Goal: Register for event/course

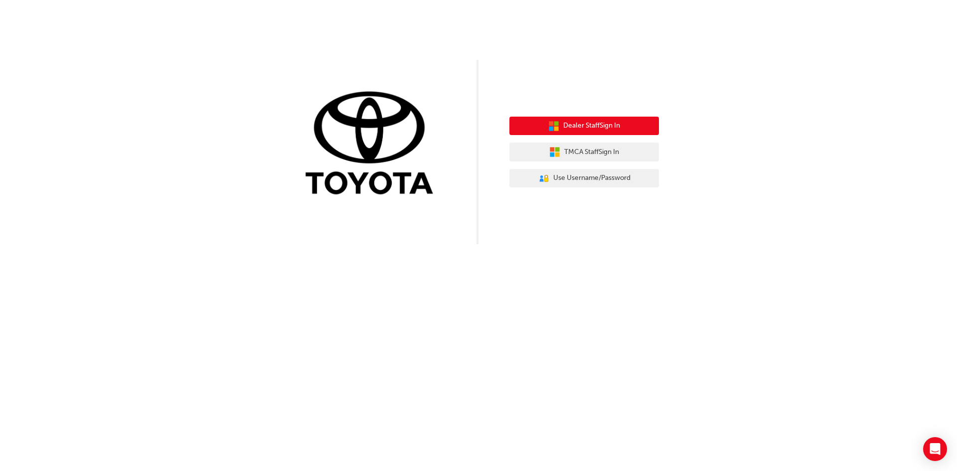
click at [632, 126] on button "Dealer Staff Sign In" at bounding box center [584, 126] width 150 height 19
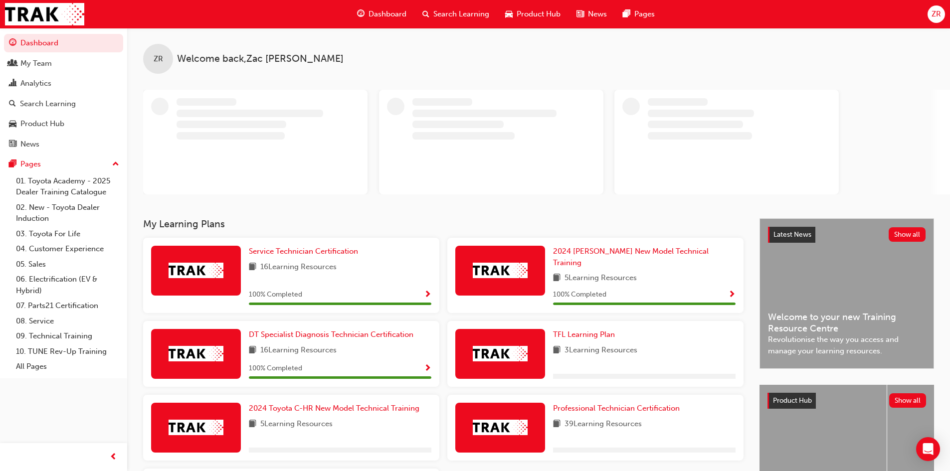
click at [382, 14] on span "Dashboard" at bounding box center [387, 13] width 38 height 11
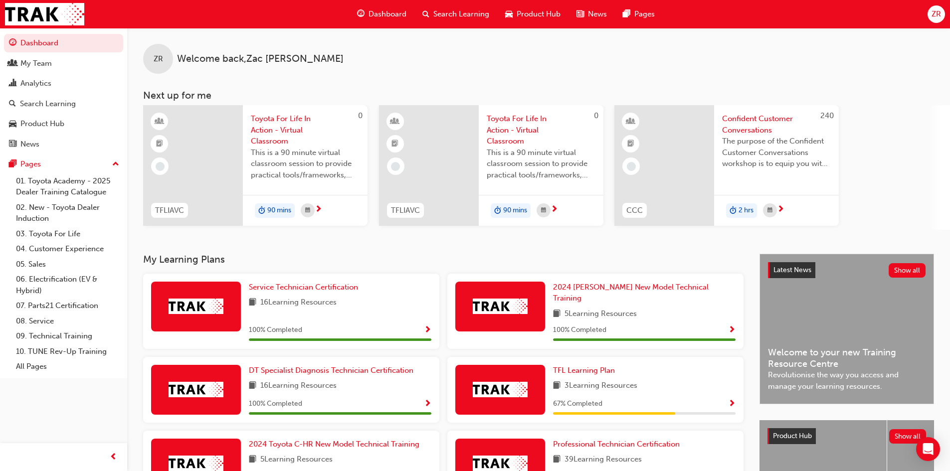
click at [383, 15] on span "Dashboard" at bounding box center [387, 13] width 38 height 11
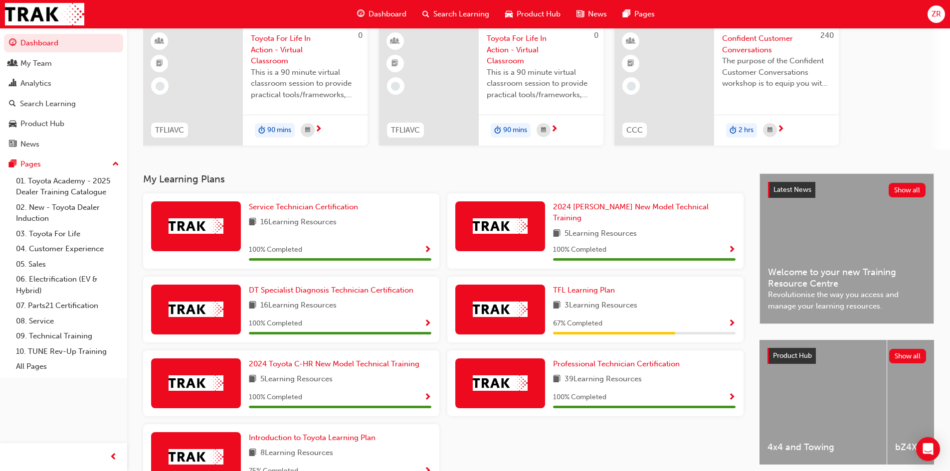
scroll to position [139, 0]
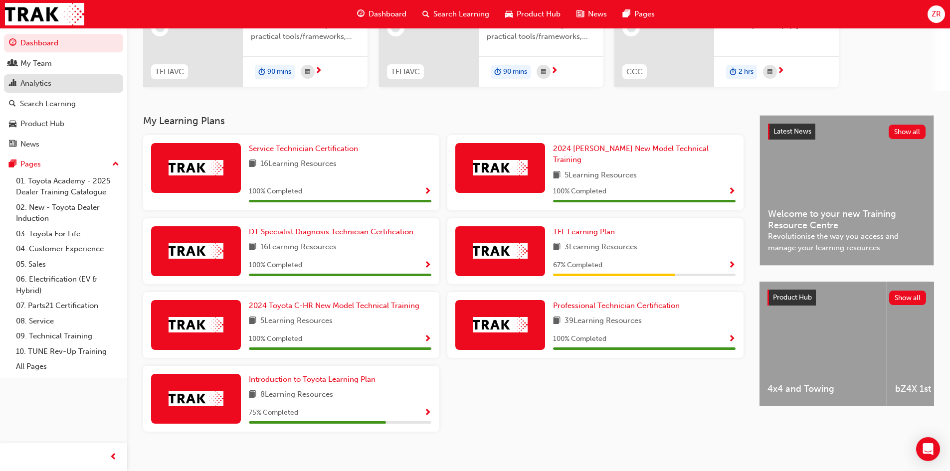
click at [63, 80] on div "Analytics" at bounding box center [63, 83] width 109 height 12
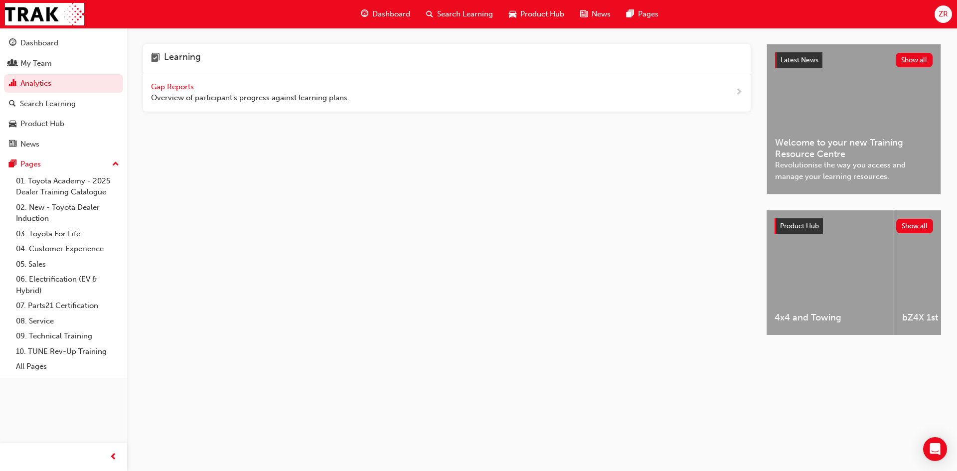
click at [184, 88] on span "Gap Reports" at bounding box center [173, 86] width 45 height 9
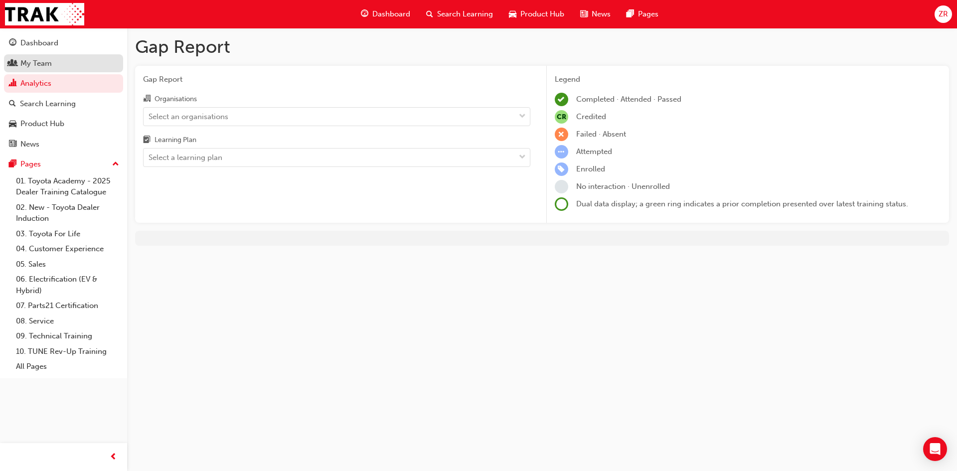
click at [38, 63] on div "My Team" at bounding box center [35, 63] width 31 height 11
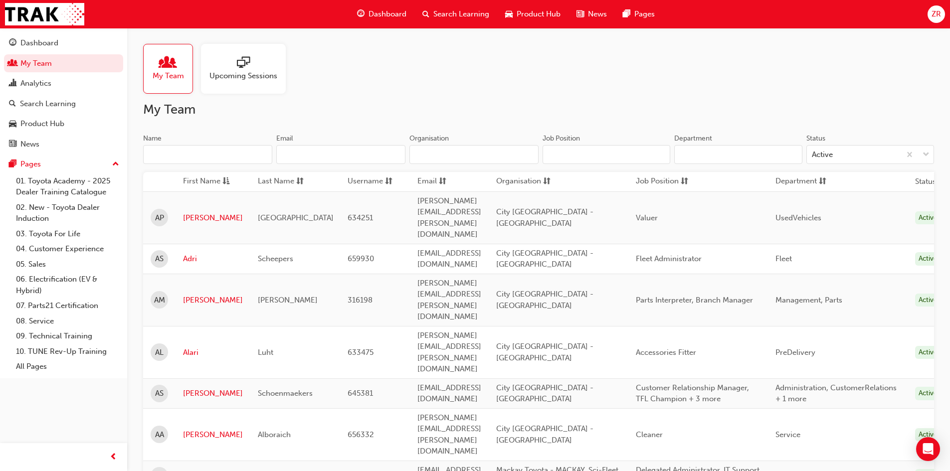
click at [209, 151] on input "Name" at bounding box center [207, 154] width 129 height 19
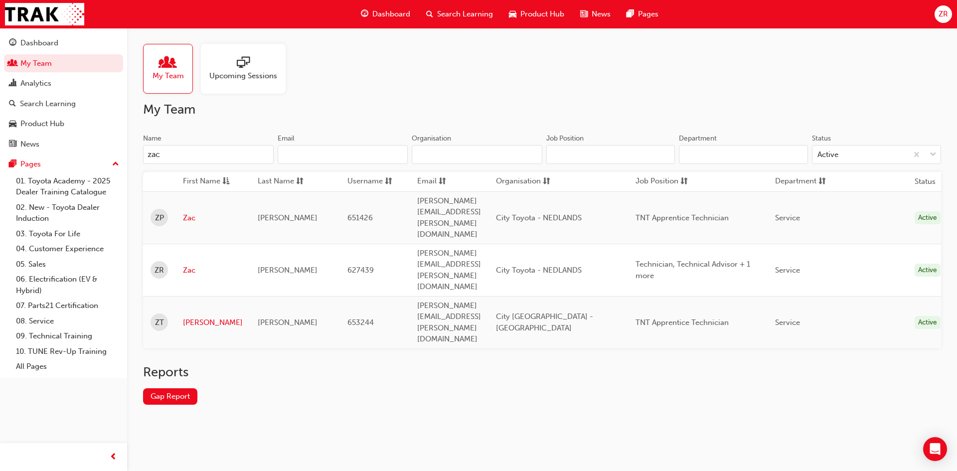
type input "zac"
click at [335, 364] on div "Reports" at bounding box center [542, 376] width 798 height 24
click at [195, 265] on link "Zac" at bounding box center [213, 270] width 60 height 11
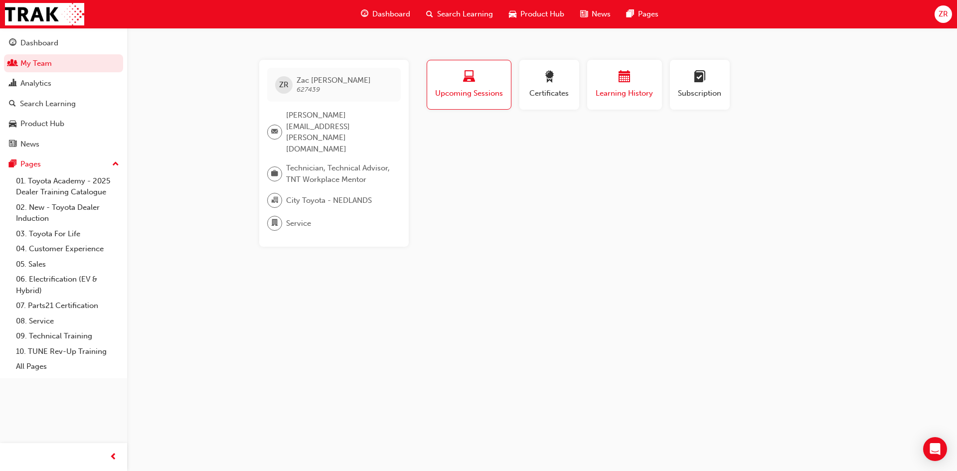
click at [641, 80] on div "button" at bounding box center [625, 78] width 60 height 15
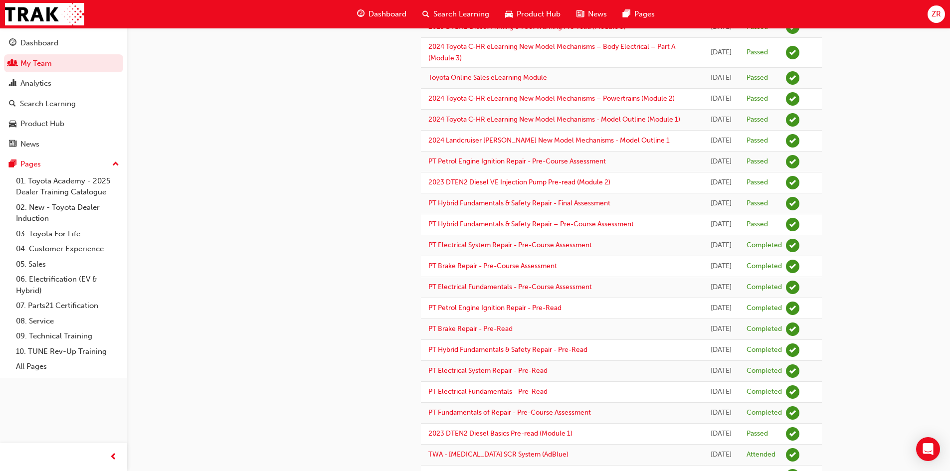
scroll to position [548, 0]
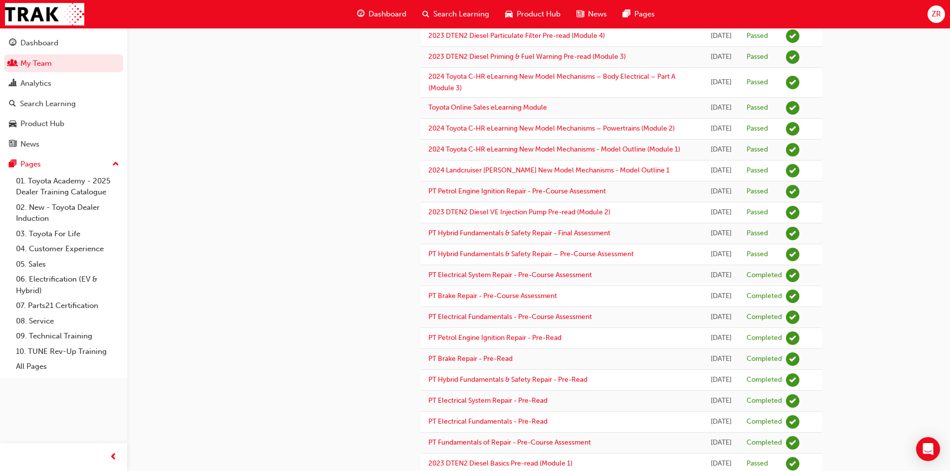
click at [459, 15] on span "Search Learning" at bounding box center [461, 13] width 56 height 11
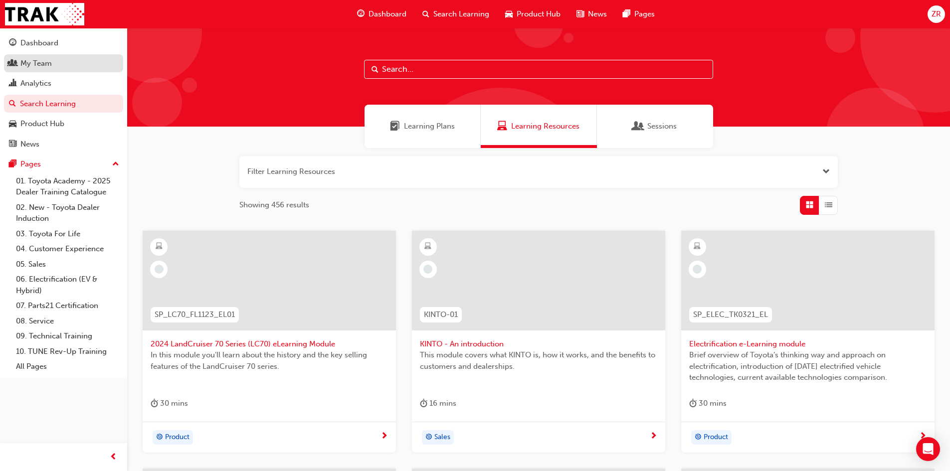
click at [45, 65] on div "My Team" at bounding box center [35, 63] width 31 height 11
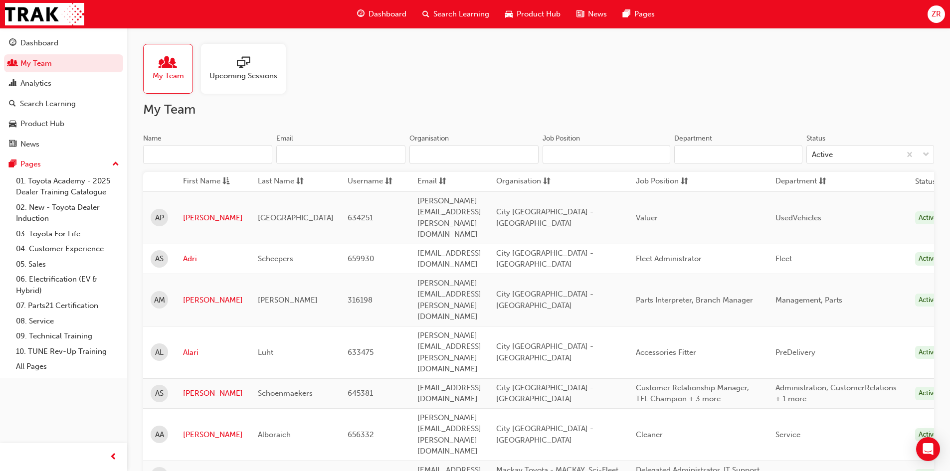
click at [207, 152] on input "Name" at bounding box center [207, 154] width 129 height 19
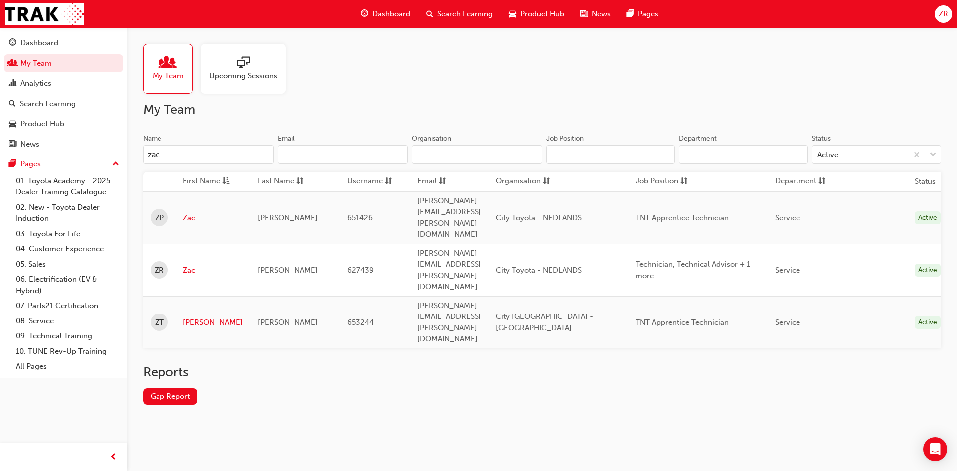
type input "zac"
click at [255, 364] on div "Reports Gap Report" at bounding box center [542, 392] width 798 height 56
click at [191, 265] on link "Zac" at bounding box center [213, 270] width 60 height 11
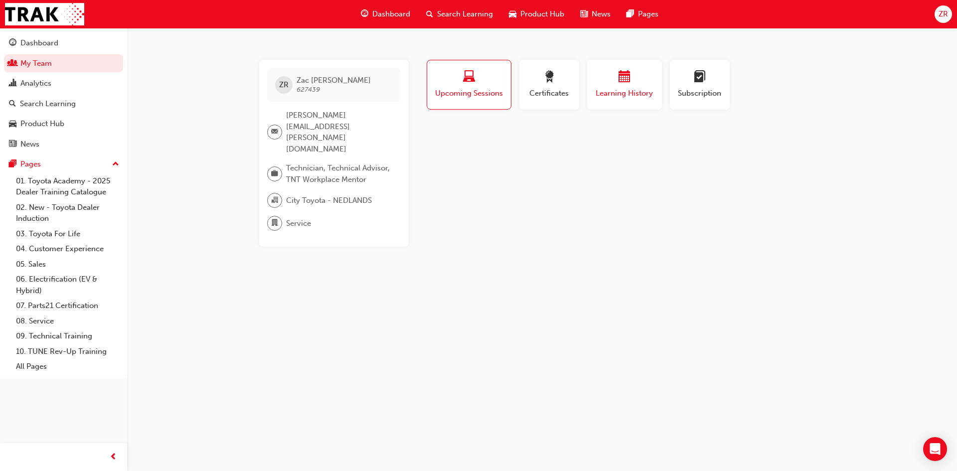
click at [623, 80] on span "calendar-icon" at bounding box center [625, 77] width 12 height 13
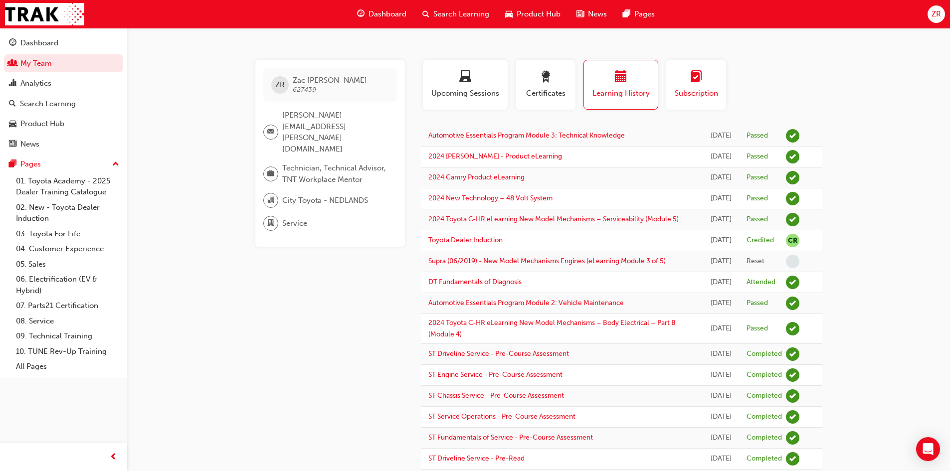
click at [698, 88] on span "Subscription" at bounding box center [695, 93] width 45 height 11
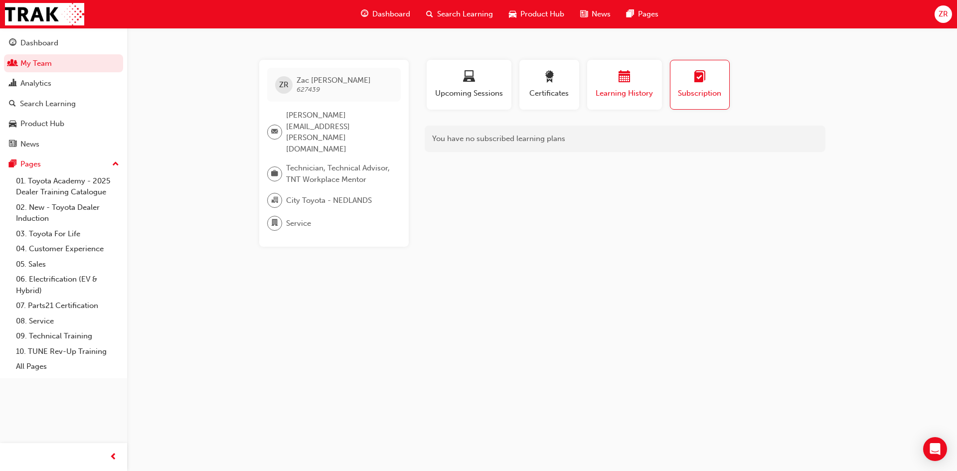
click at [629, 80] on span "calendar-icon" at bounding box center [625, 77] width 12 height 13
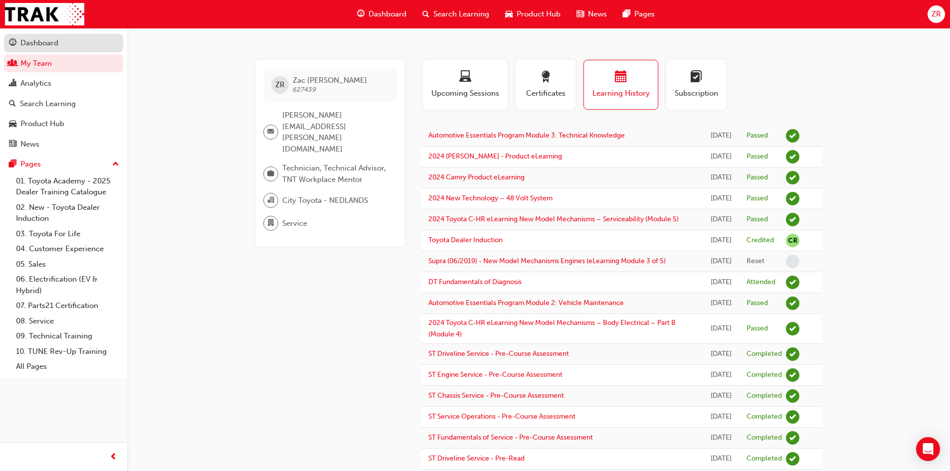
click at [64, 43] on div "Dashboard" at bounding box center [63, 43] width 109 height 12
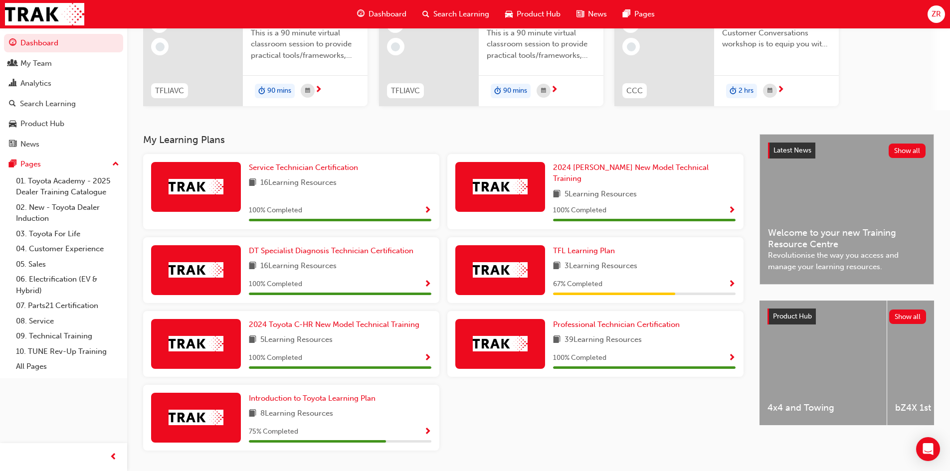
scroll to position [139, 0]
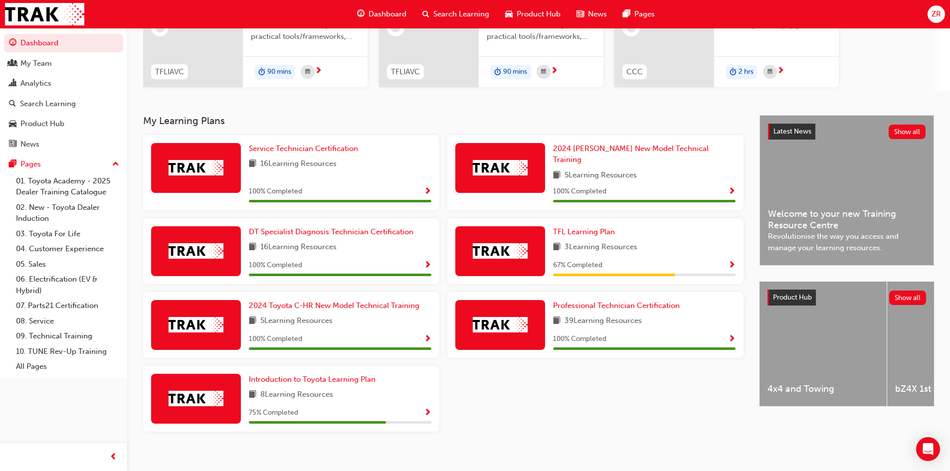
click at [427, 409] on span "Show Progress" at bounding box center [427, 413] width 7 height 9
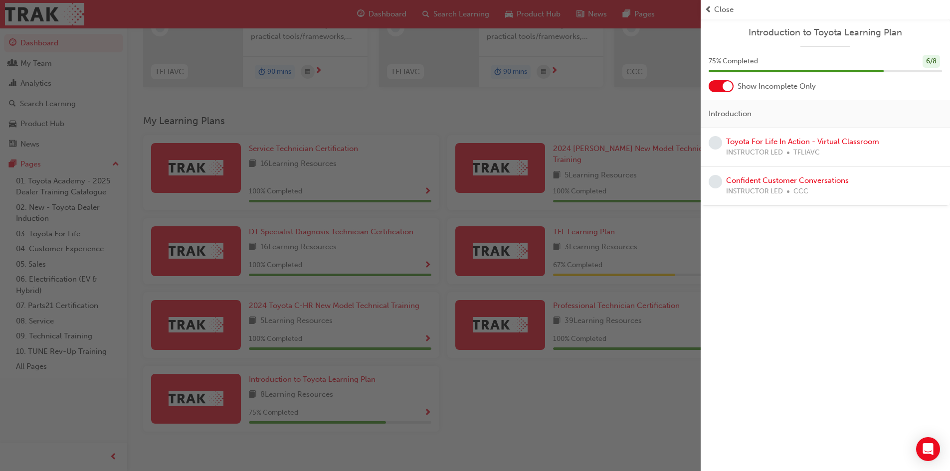
click at [559, 379] on div "button" at bounding box center [350, 235] width 700 height 471
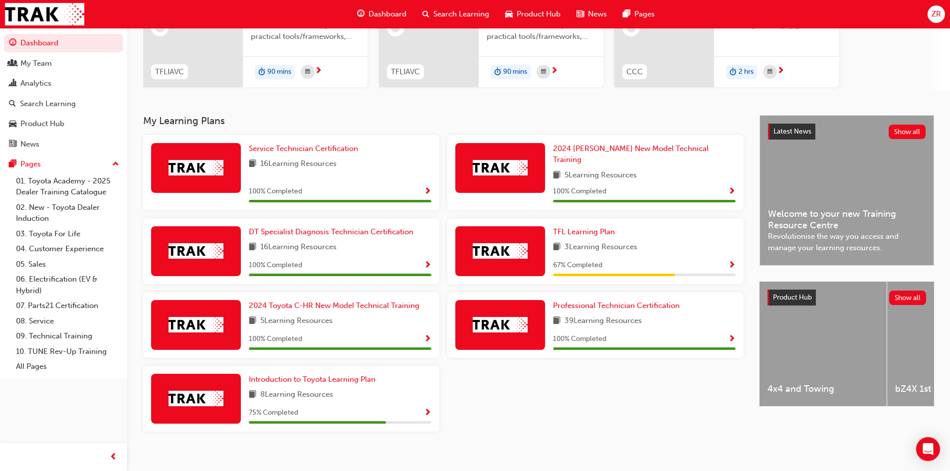
click at [730, 261] on span "Show Progress" at bounding box center [731, 265] width 7 height 9
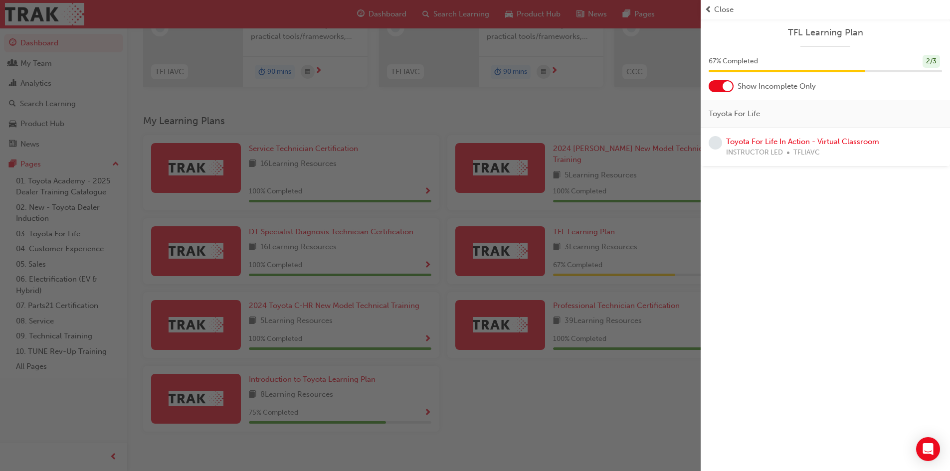
click at [634, 402] on div "button" at bounding box center [350, 235] width 700 height 471
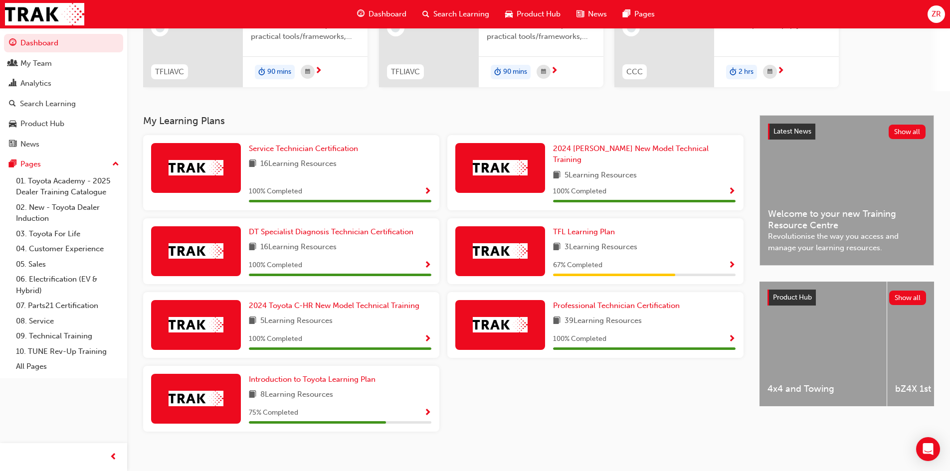
click at [730, 335] on span "Show Progress" at bounding box center [731, 339] width 7 height 9
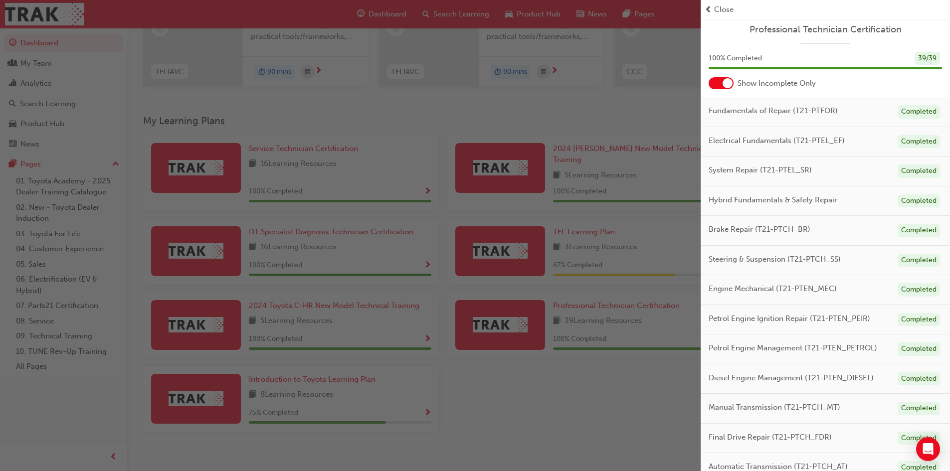
scroll to position [0, 0]
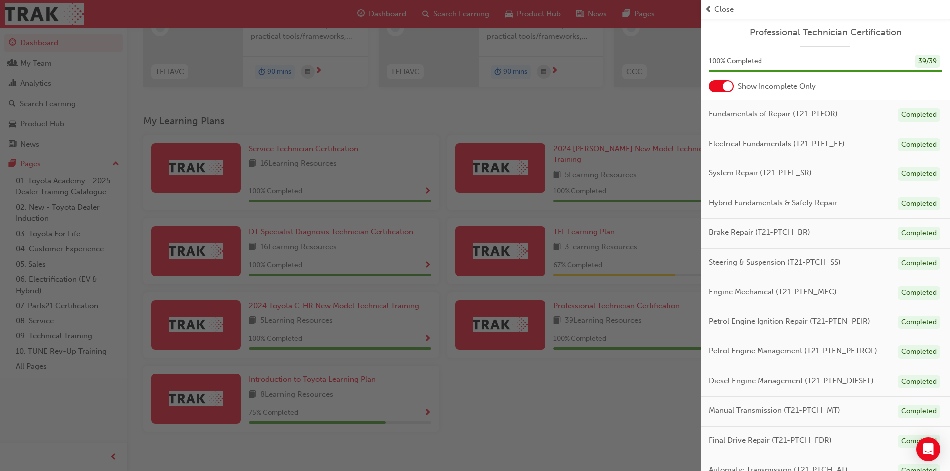
click at [584, 388] on div "button" at bounding box center [350, 235] width 700 height 471
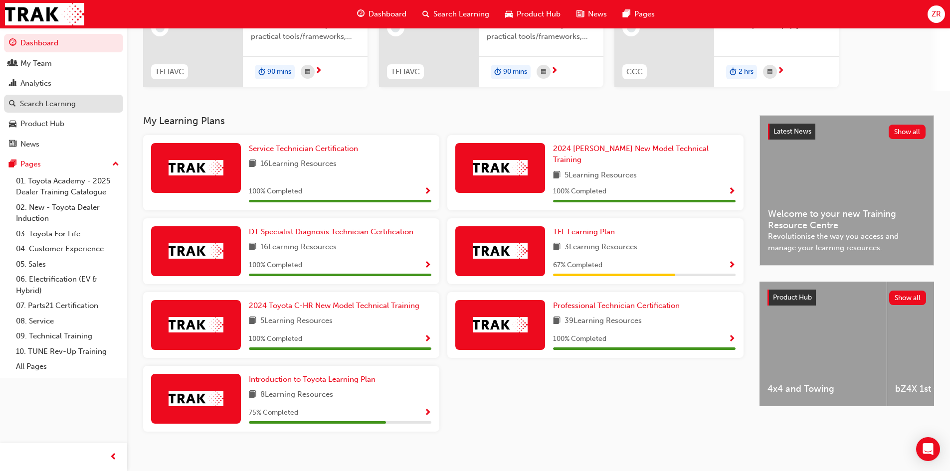
click at [61, 101] on div "Search Learning" at bounding box center [48, 103] width 56 height 11
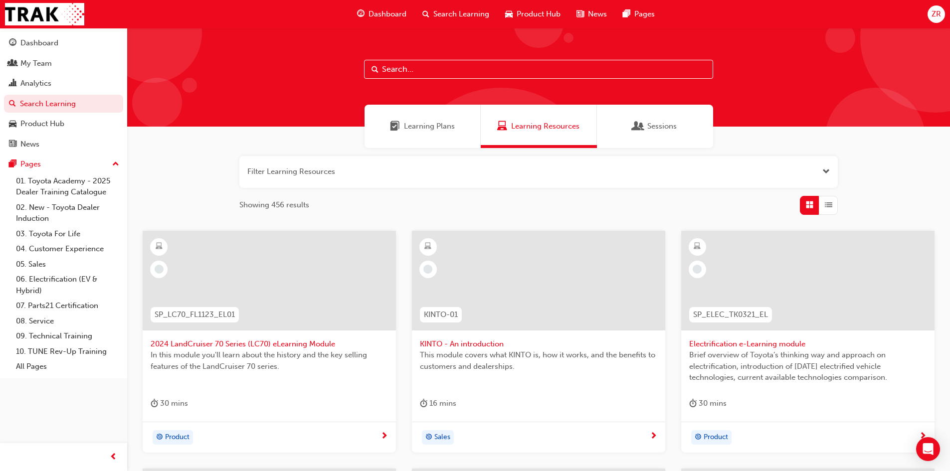
click at [342, 168] on button "button" at bounding box center [538, 172] width 598 height 32
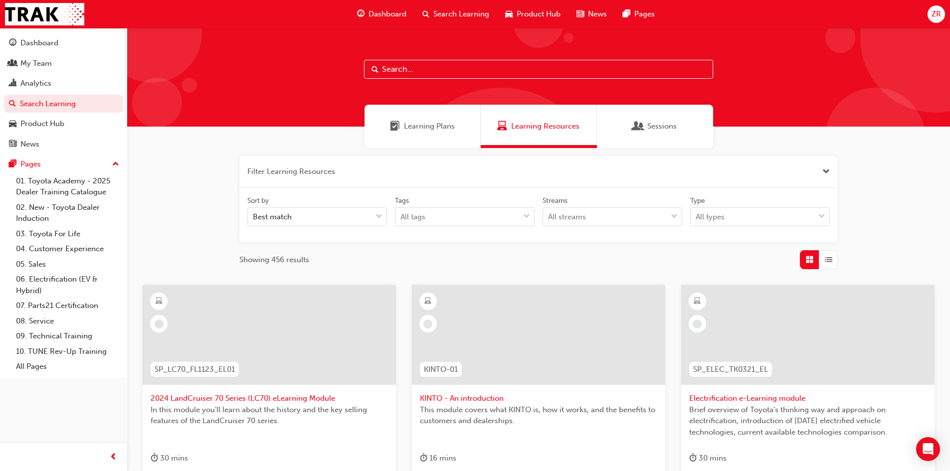
click at [322, 170] on button "button" at bounding box center [538, 172] width 598 height 32
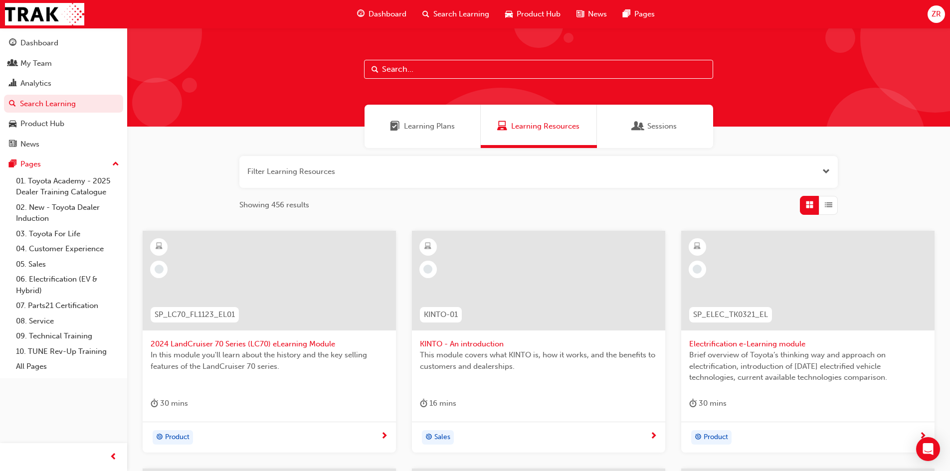
click at [647, 177] on button "button" at bounding box center [538, 172] width 598 height 32
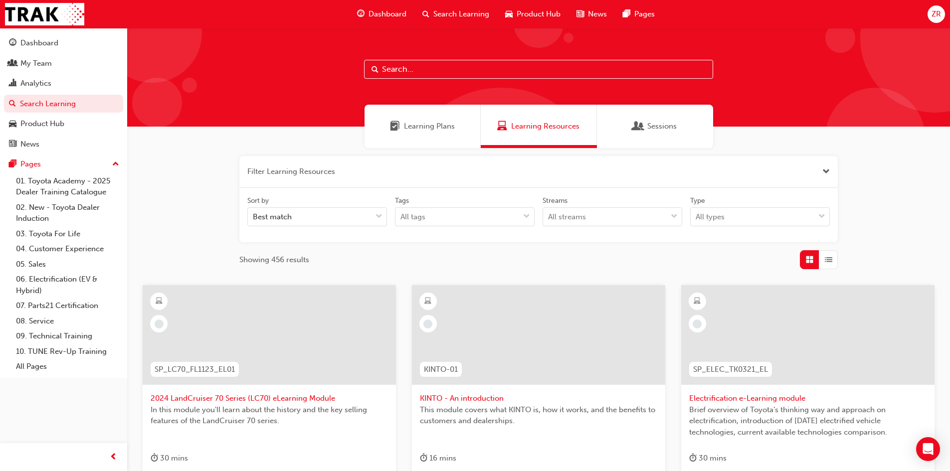
click at [411, 66] on input "text" at bounding box center [538, 69] width 349 height 19
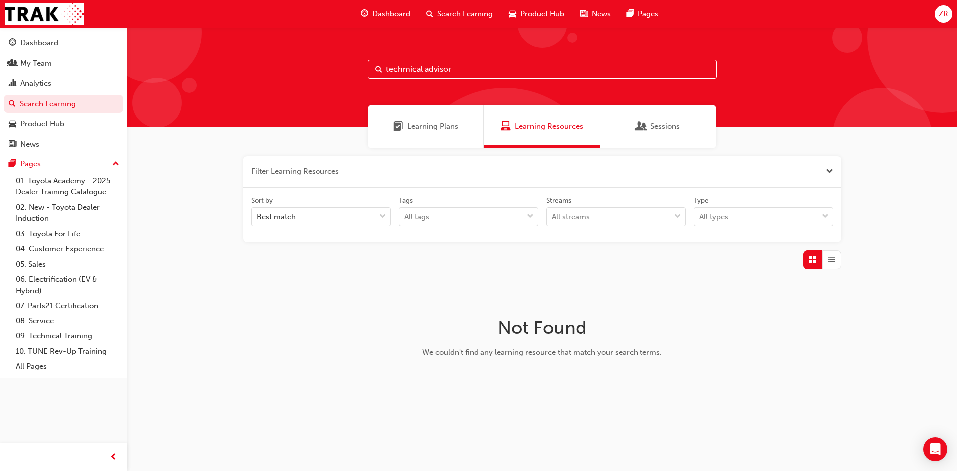
click at [408, 64] on input "techmical advisor" at bounding box center [542, 69] width 349 height 19
type input "technical advisor"
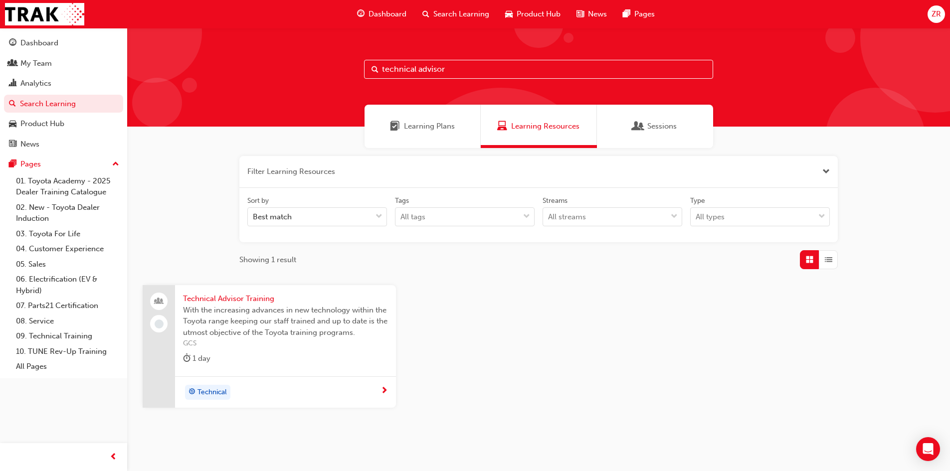
click at [384, 392] on span "next-icon" at bounding box center [383, 391] width 7 height 9
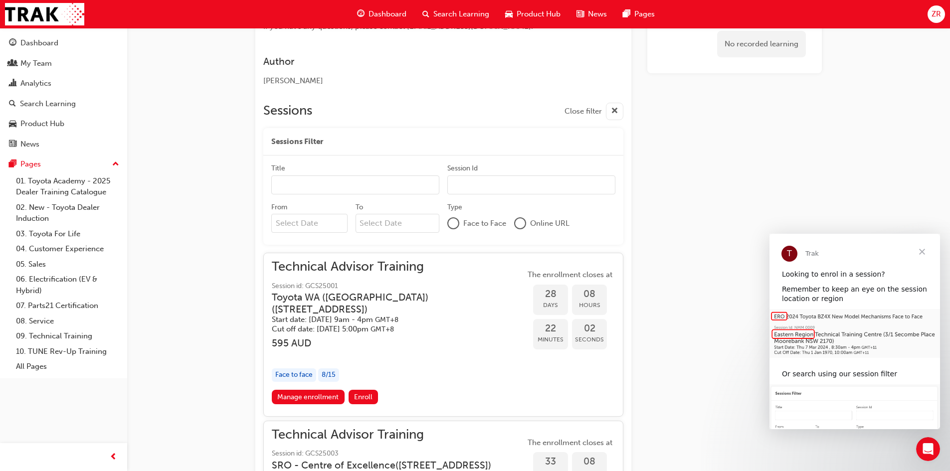
scroll to position [598, 0]
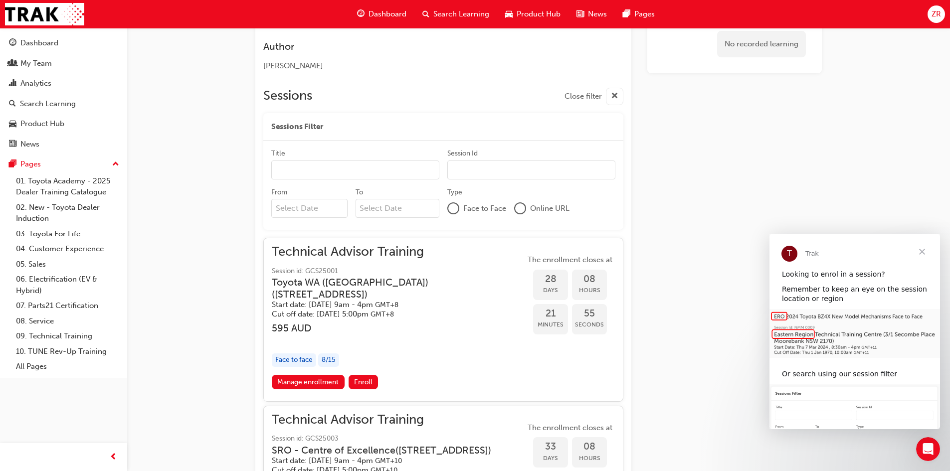
click at [334, 357] on div "8 / 15" at bounding box center [328, 359] width 21 height 13
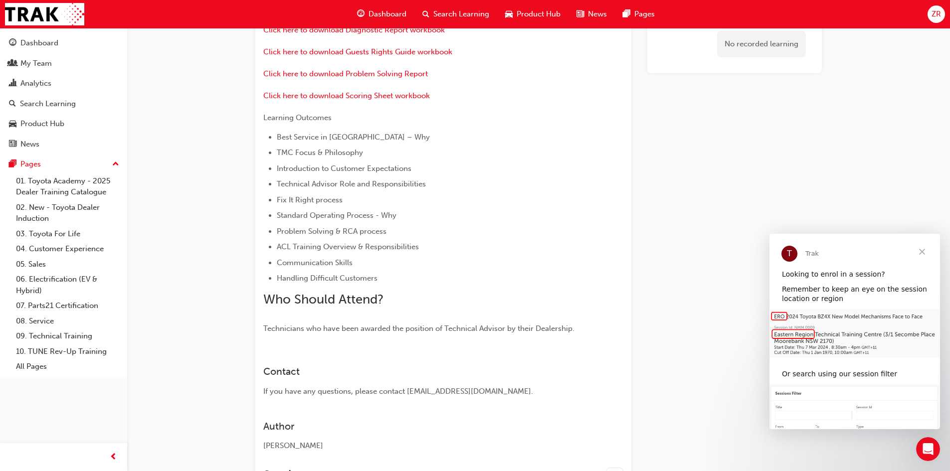
scroll to position [199, 0]
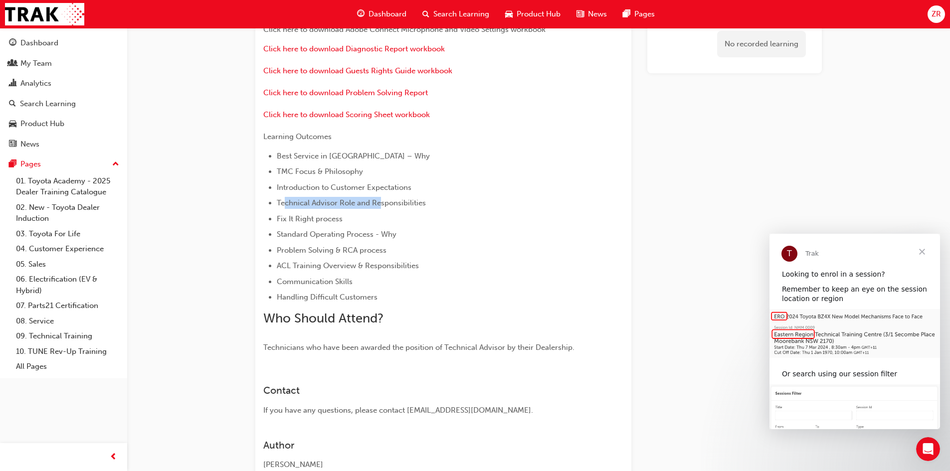
drag, startPoint x: 284, startPoint y: 203, endPoint x: 381, endPoint y: 207, distance: 96.8
click at [381, 207] on span "Technical Advisor Role and Responsibilities" at bounding box center [351, 202] width 149 height 9
click at [392, 227] on ul "Best Service in Town – Why TMC Focus & Philosophy Introduction to Customer Expe…" at bounding box center [425, 227] width 324 height 154
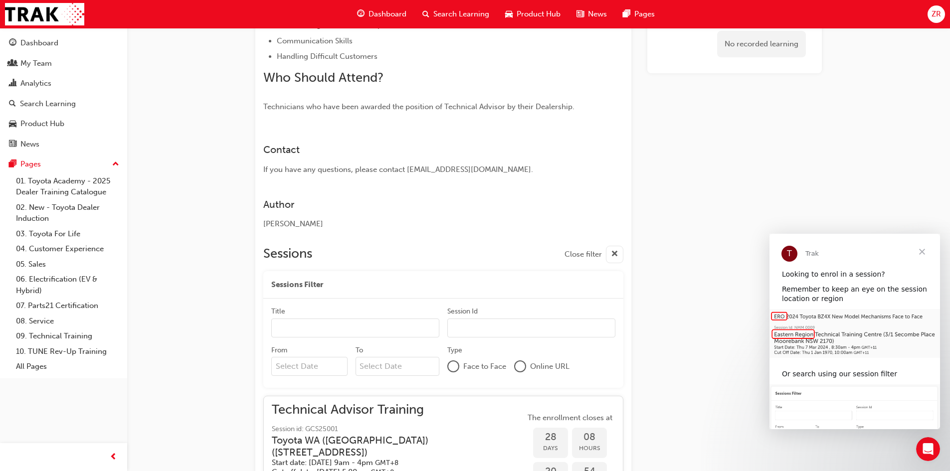
scroll to position [449, 0]
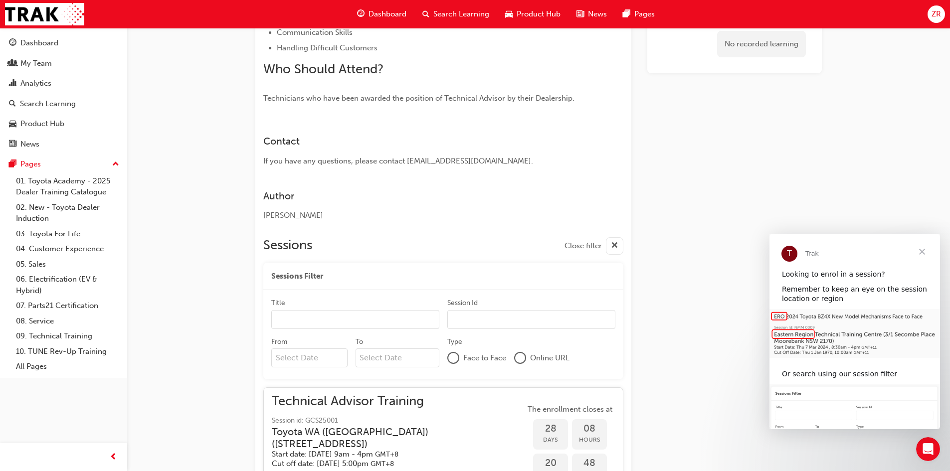
click at [355, 323] on input "Title" at bounding box center [355, 319] width 168 height 19
click at [454, 358] on div at bounding box center [453, 358] width 10 height 10
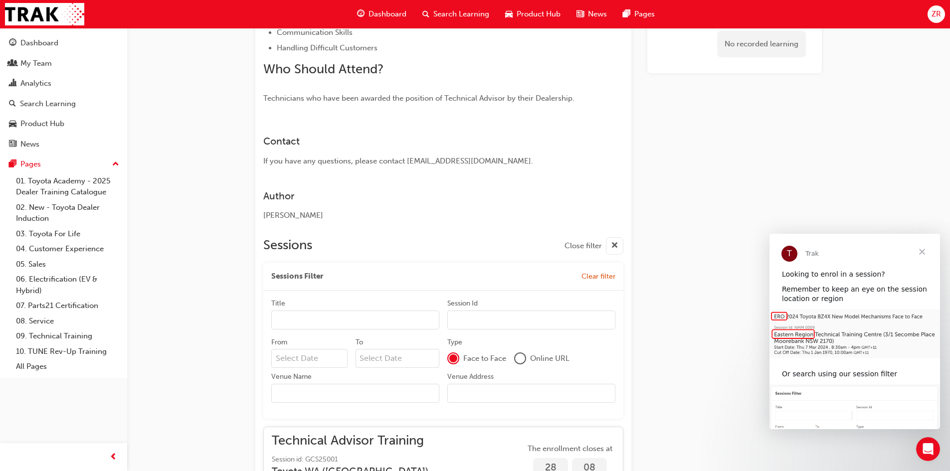
click at [398, 321] on input "Title" at bounding box center [355, 320] width 168 height 19
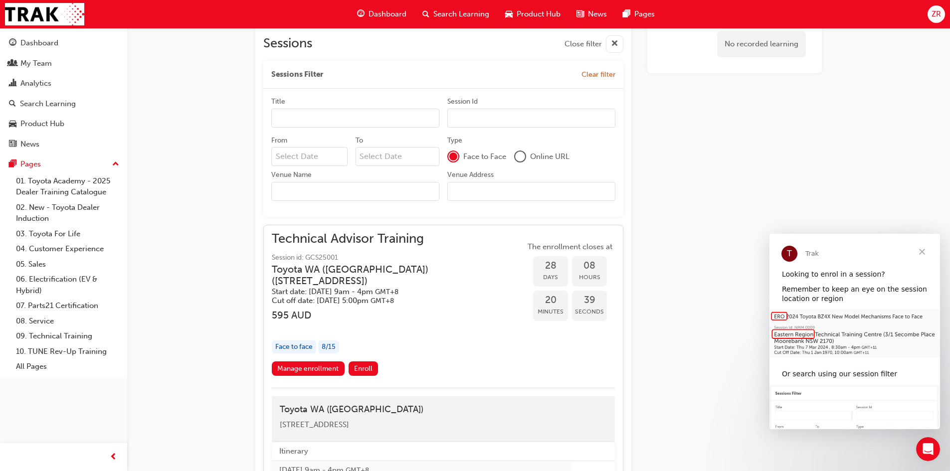
scroll to position [748, 0]
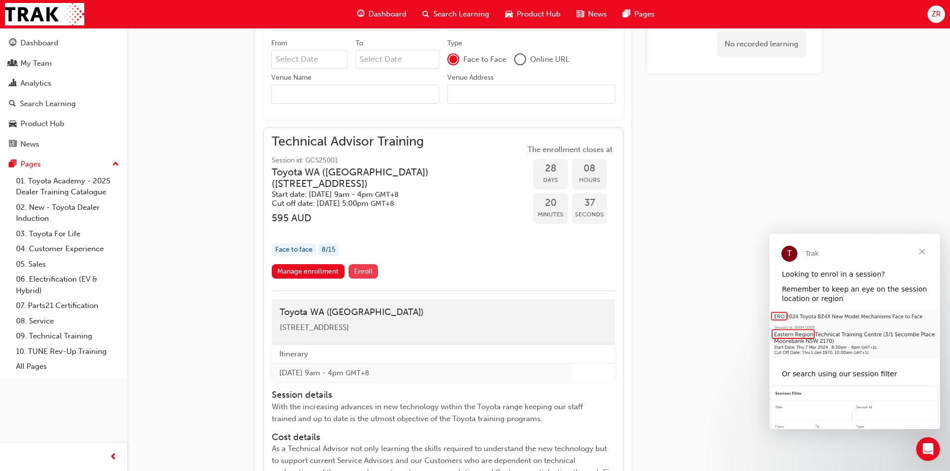
click at [363, 268] on span "Enroll" at bounding box center [363, 271] width 18 height 8
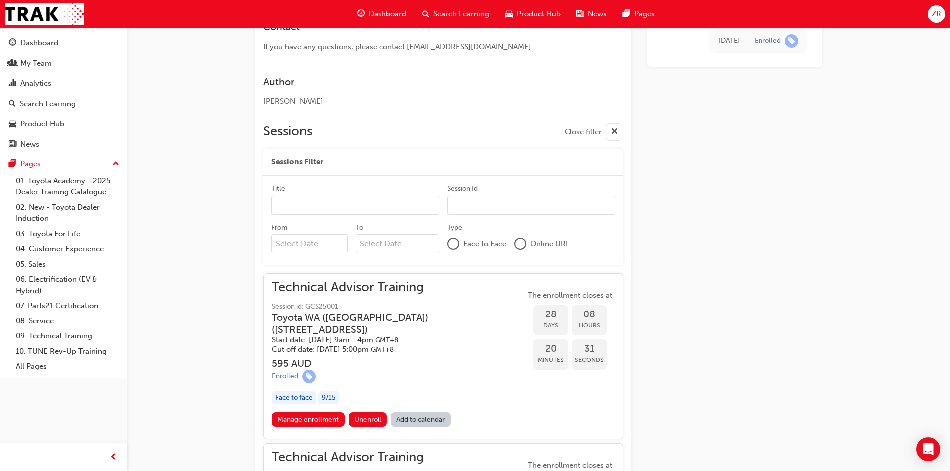
scroll to position [595, 0]
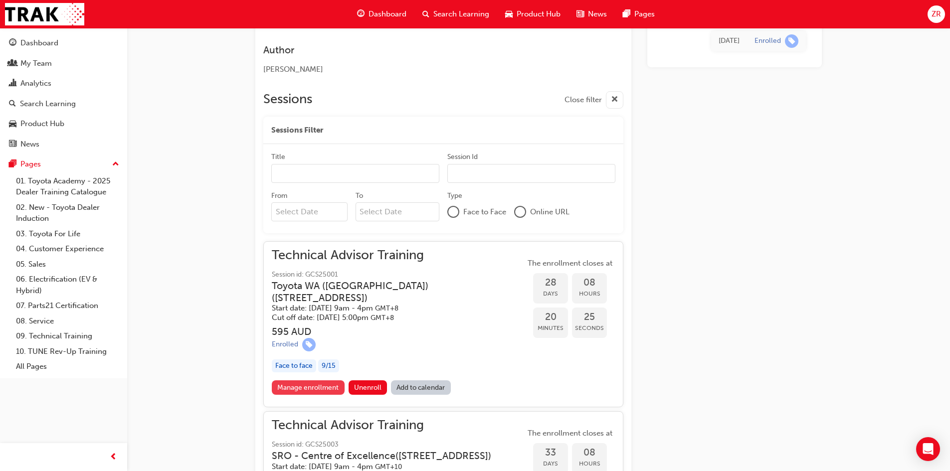
click at [307, 386] on link "Manage enrollment" at bounding box center [308, 387] width 73 height 14
